Goal: Task Accomplishment & Management: Manage account settings

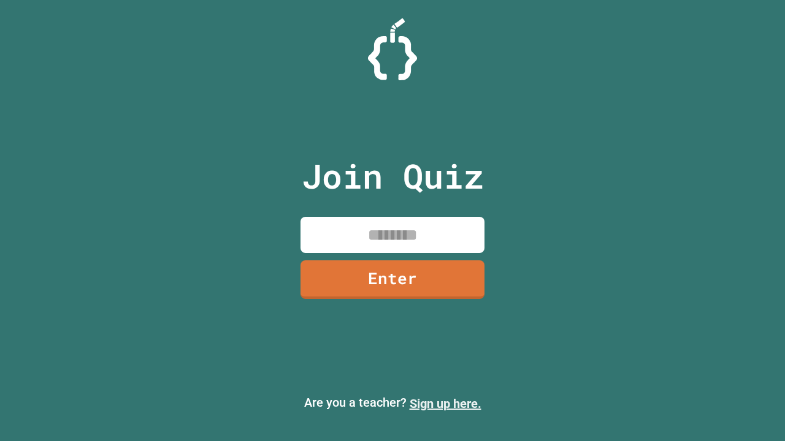
click at [445, 404] on link "Sign up here." at bounding box center [446, 404] width 72 height 15
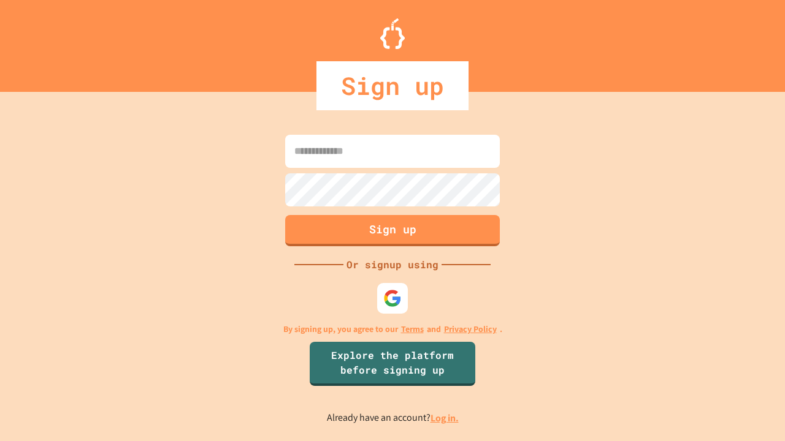
click at [445, 418] on link "Log in." at bounding box center [444, 418] width 28 height 13
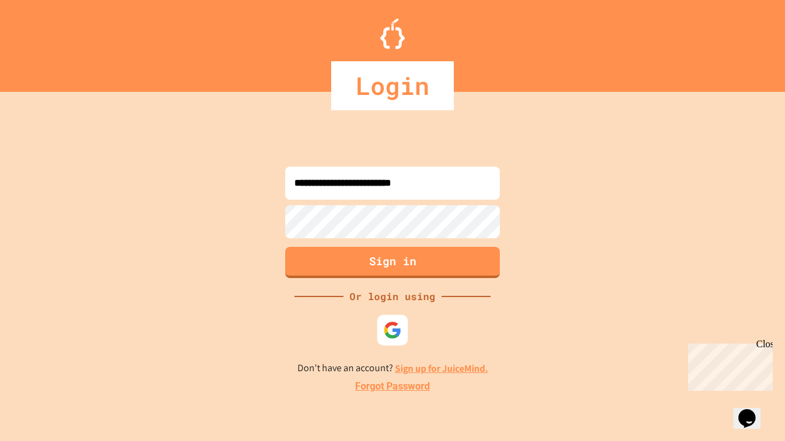
type input "**********"
